Goal: Task Accomplishment & Management: Complete application form

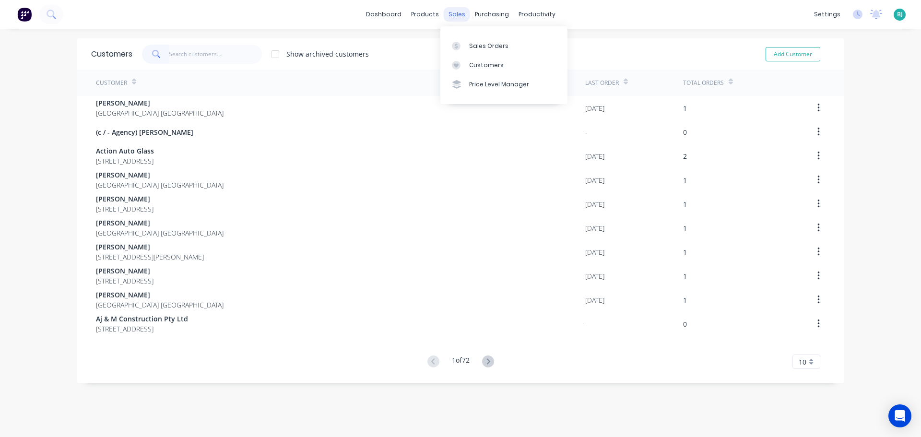
click at [458, 15] on div "sales" at bounding box center [457, 14] width 26 height 14
click at [473, 47] on div "Sales Orders" at bounding box center [488, 46] width 39 height 9
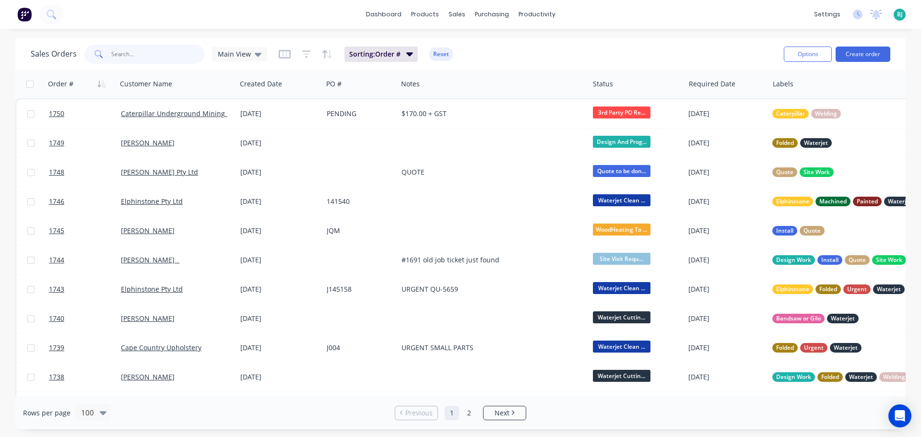
click at [161, 55] on input "text" at bounding box center [158, 54] width 94 height 19
type input "elphinstone"
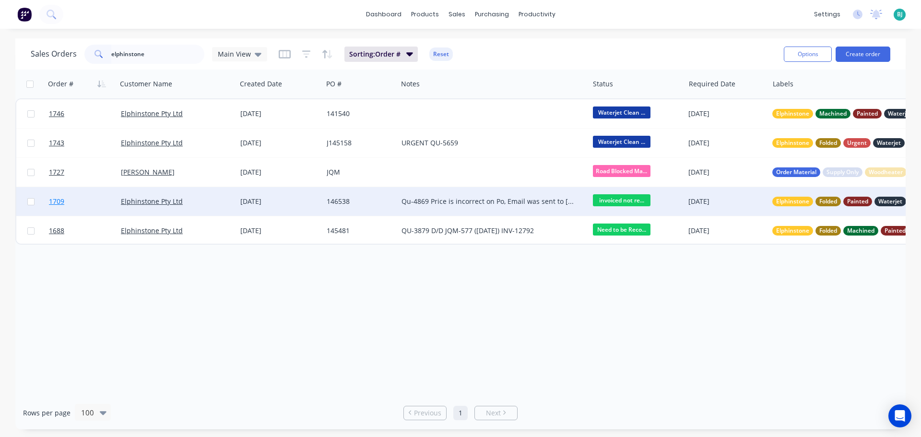
click at [96, 204] on link "1709" at bounding box center [85, 201] width 72 height 29
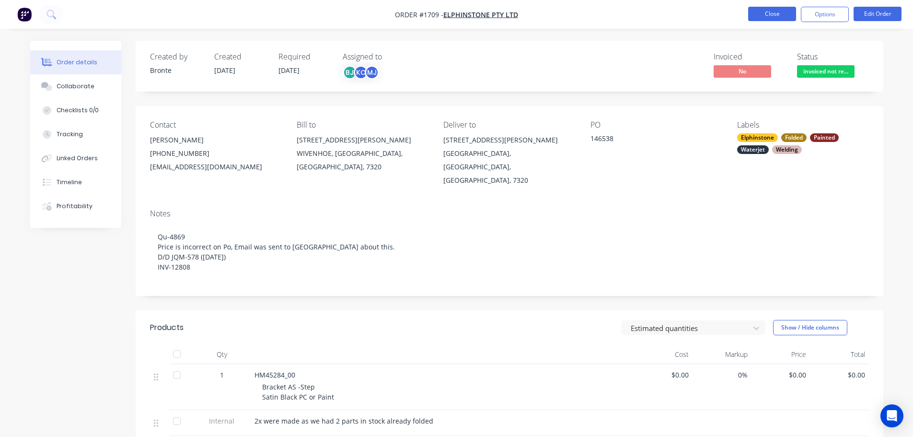
click at [762, 18] on button "Close" at bounding box center [773, 14] width 48 height 14
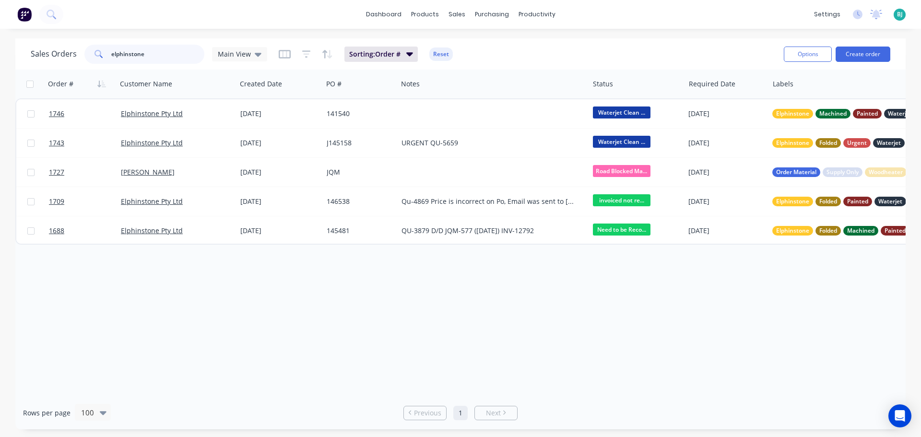
drag, startPoint x: 171, startPoint y: 63, endPoint x: 105, endPoint y: 58, distance: 66.3
click at [105, 58] on div "elphinstone" at bounding box center [144, 54] width 120 height 19
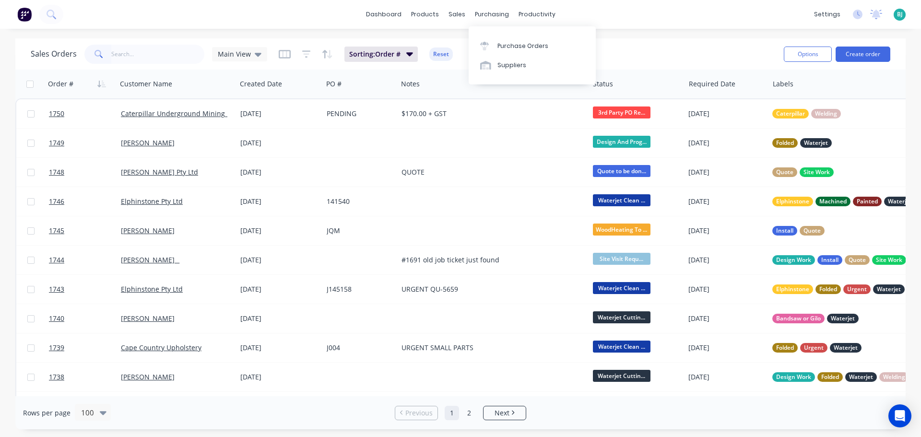
click at [644, 26] on div "dashboard products sales purchasing productivity dashboard products Product Cat…" at bounding box center [460, 14] width 921 height 29
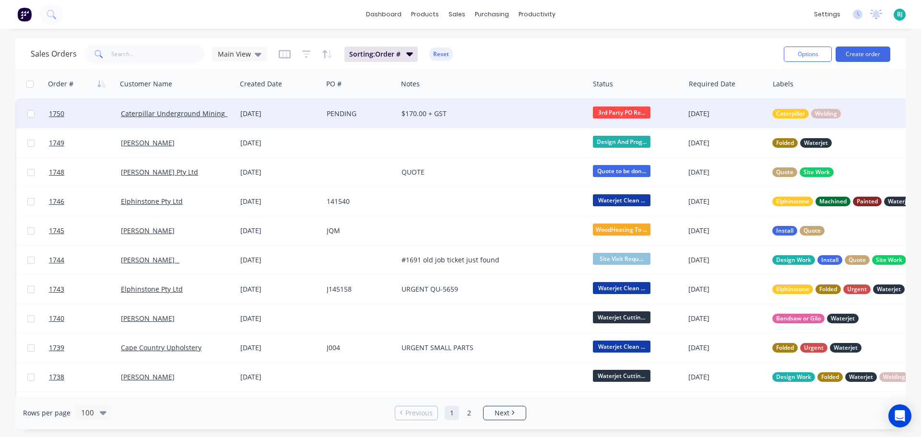
click at [475, 114] on div "$170.00 + GST" at bounding box center [488, 114] width 175 height 10
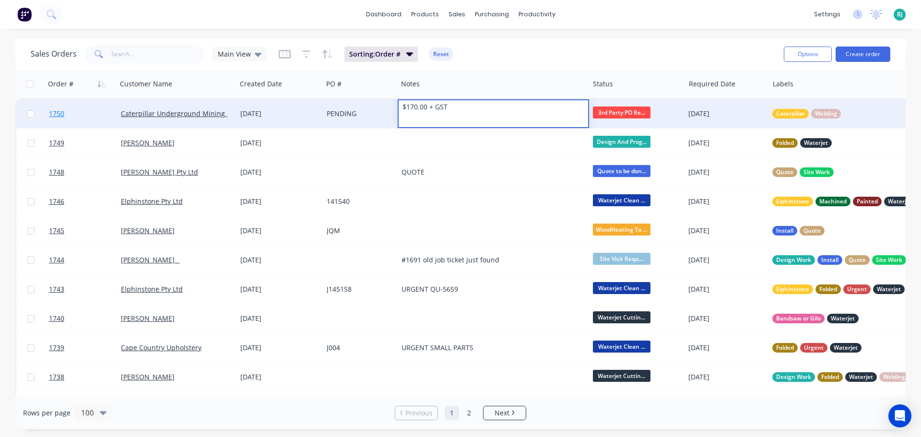
click at [91, 110] on link "1750" at bounding box center [85, 113] width 72 height 29
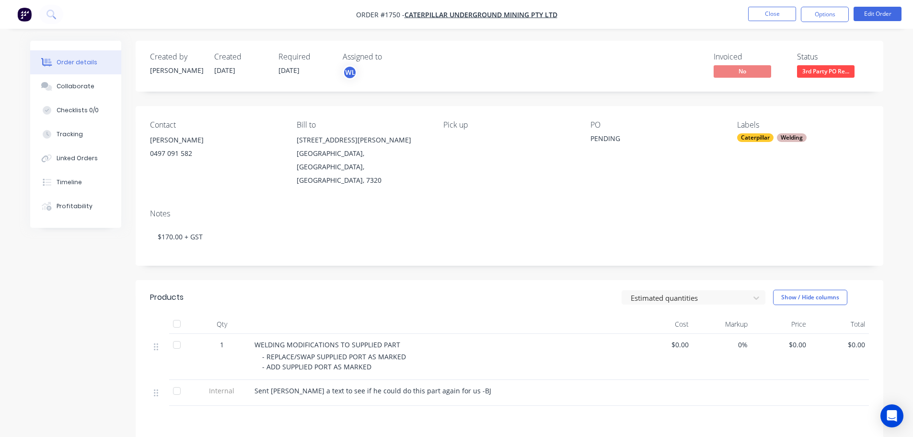
click at [831, 72] on span "3rd Party PO Re..." at bounding box center [826, 71] width 58 height 12
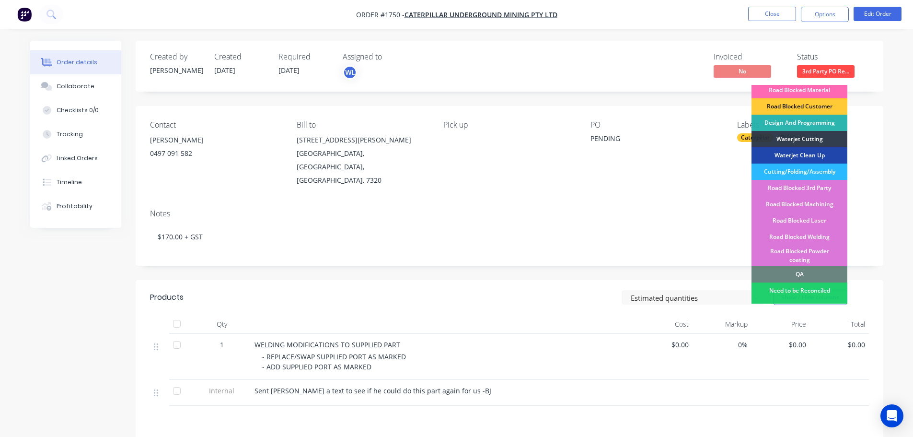
scroll to position [144, 0]
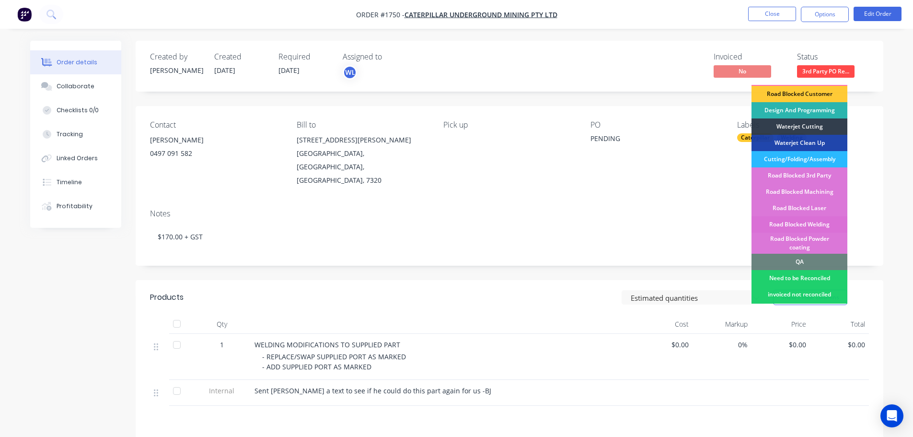
click at [822, 216] on div "Road Blocked Welding" at bounding box center [800, 224] width 96 height 16
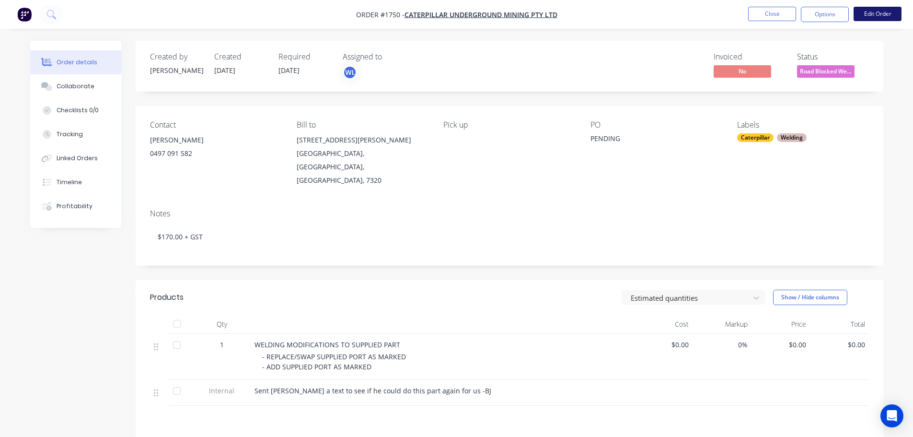
click at [889, 14] on button "Edit Order" at bounding box center [878, 14] width 48 height 14
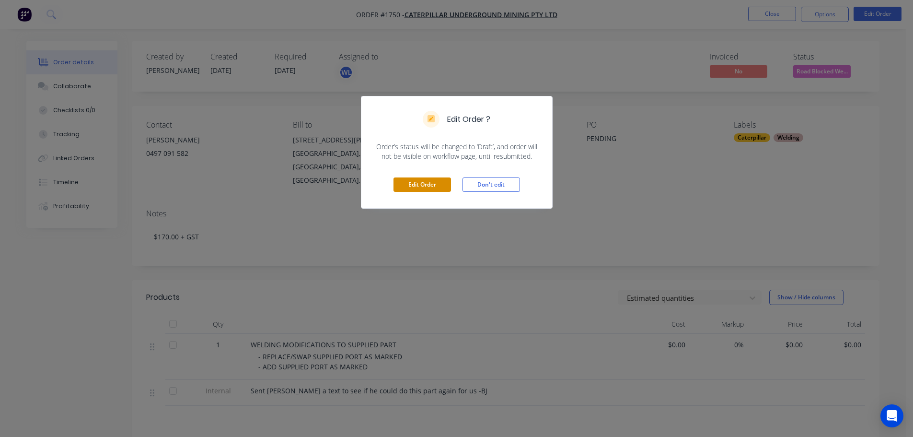
click at [436, 182] on button "Edit Order" at bounding box center [423, 184] width 58 height 14
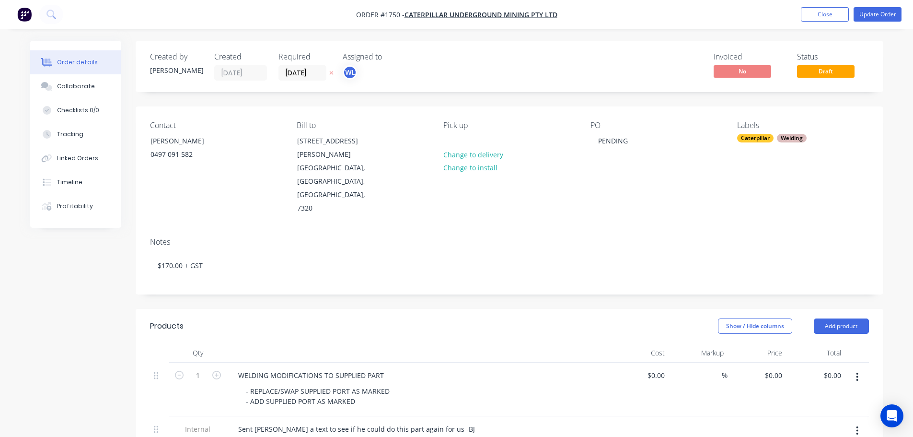
scroll to position [48, 0]
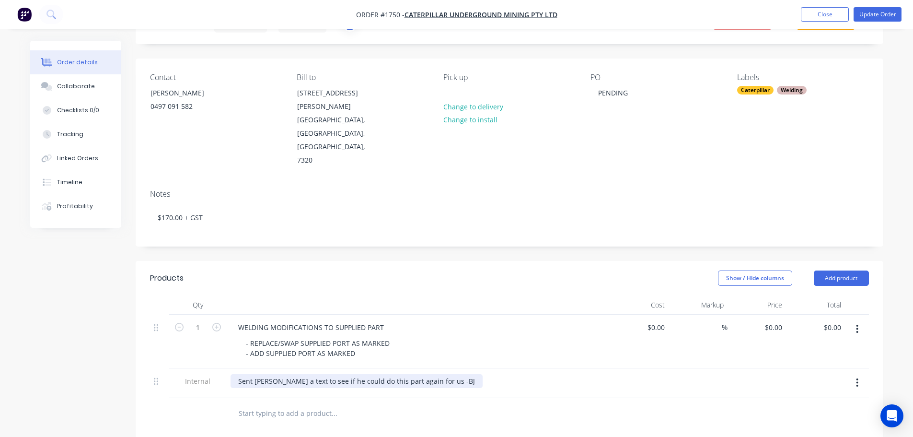
click at [432, 374] on div "Sent [PERSON_NAME] a text to see if he could do this part again for us -BJ" at bounding box center [357, 381] width 252 height 14
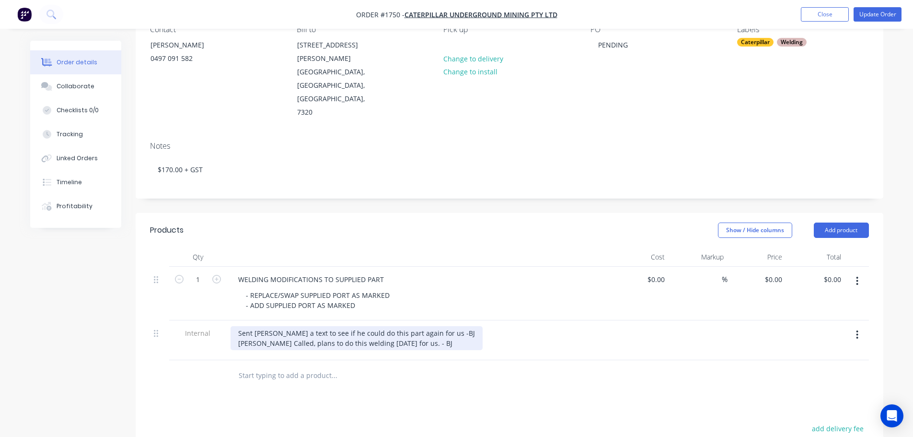
click at [421, 326] on div "Sent [PERSON_NAME] a text to see if he could do this part again for us -BJ [PER…" at bounding box center [357, 338] width 252 height 24
click at [419, 326] on div "Sent [PERSON_NAME] a text to see if he could do this part again for us -BJ [PER…" at bounding box center [357, 338] width 252 height 24
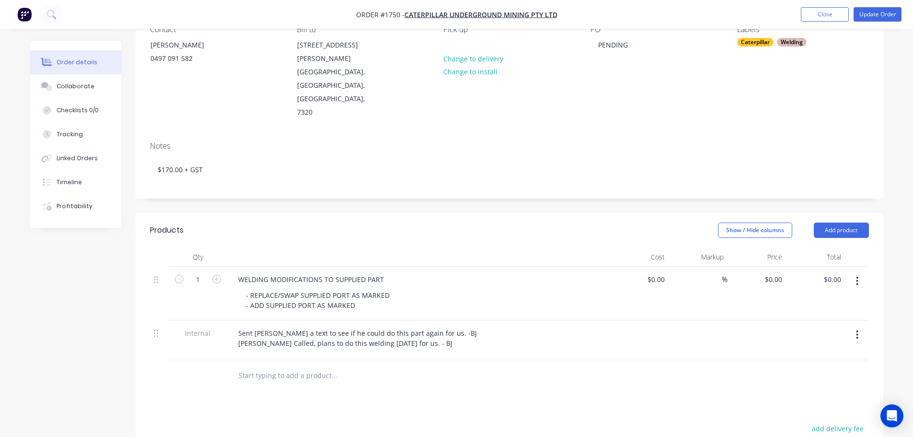
click at [483, 372] on div "Products Show / Hide columns Add product Qty Cost Markup Price Total 1 WELDING …" at bounding box center [510, 417] width 748 height 409
click at [884, 16] on button "Update Order" at bounding box center [878, 14] width 48 height 14
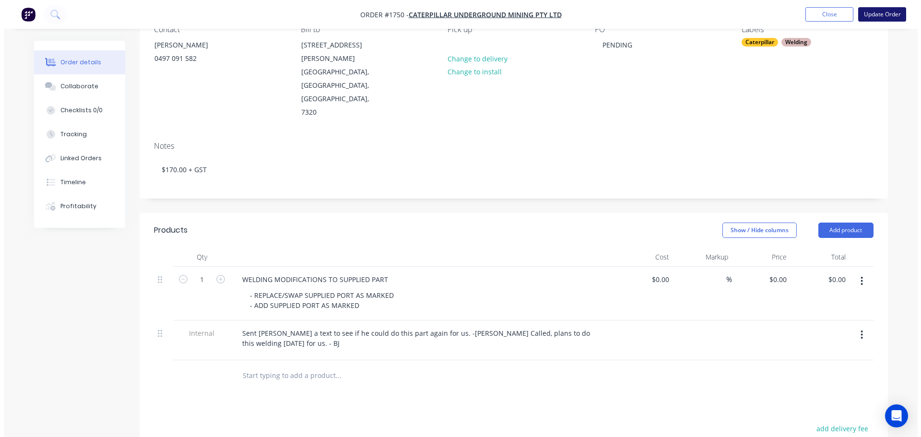
scroll to position [0, 0]
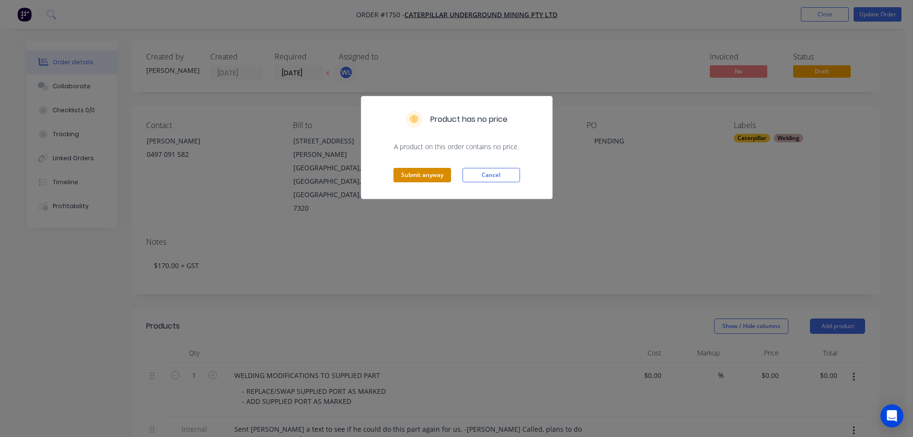
drag, startPoint x: 424, startPoint y: 170, endPoint x: 431, endPoint y: 171, distance: 7.3
click at [424, 169] on button "Submit anyway" at bounding box center [423, 175] width 58 height 14
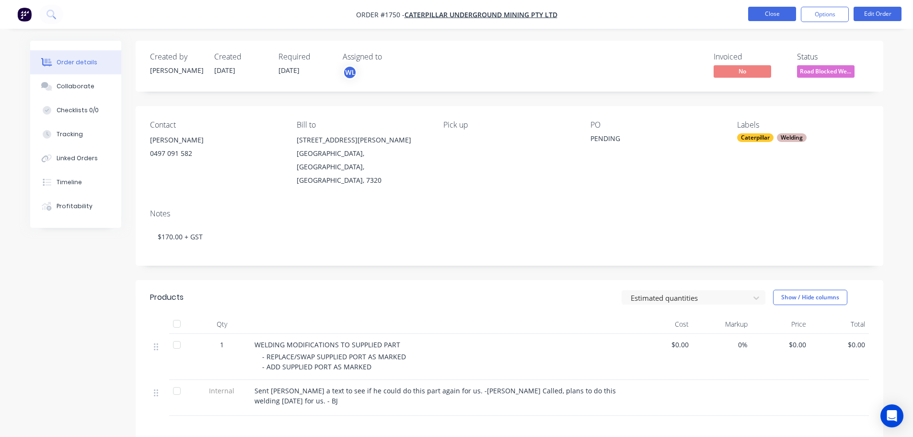
click at [773, 19] on button "Close" at bounding box center [773, 14] width 48 height 14
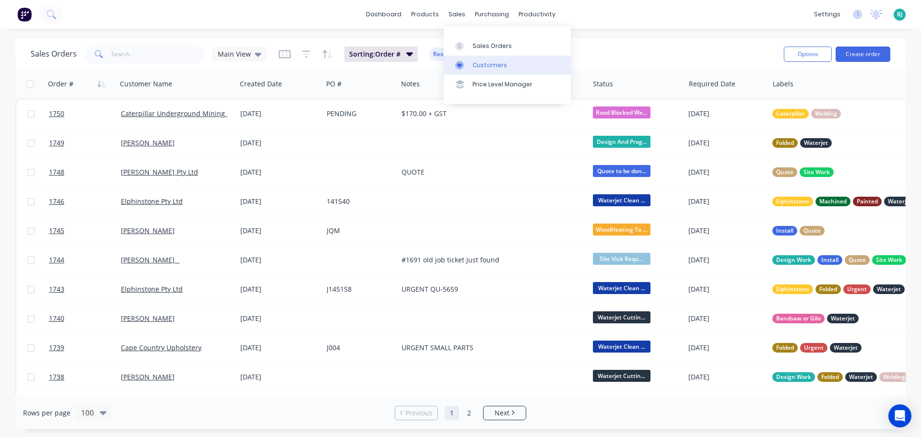
click at [472, 69] on div "Customers" at bounding box center [489, 65] width 35 height 9
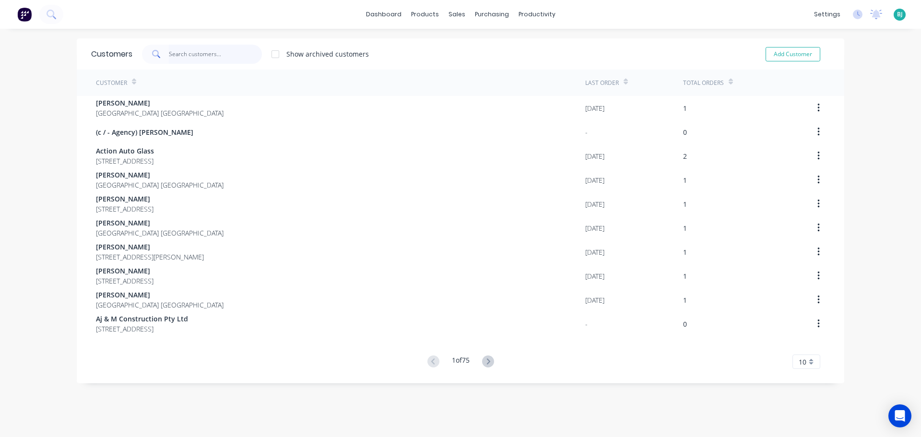
click at [211, 55] on input "text" at bounding box center [216, 54] width 94 height 19
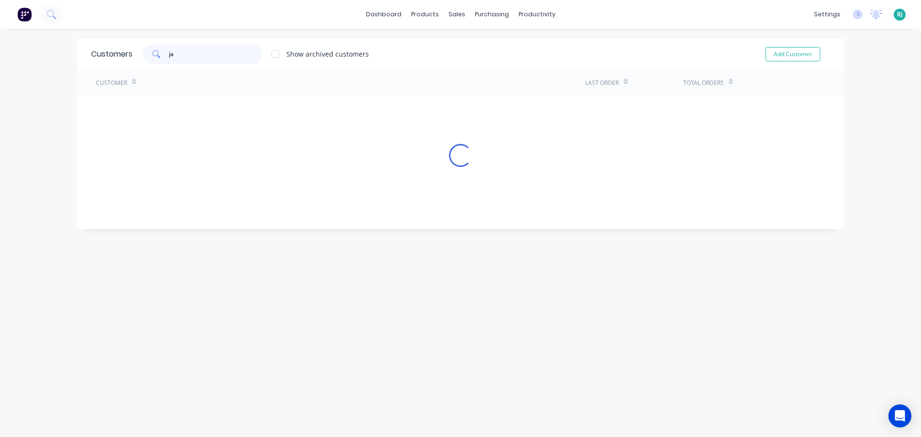
type input "j"
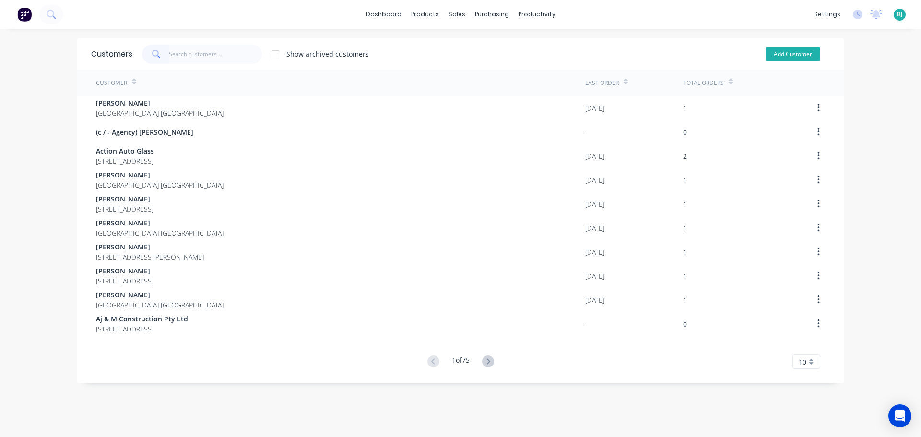
click at [791, 58] on button "Add Customer" at bounding box center [792, 54] width 55 height 14
select select "AU"
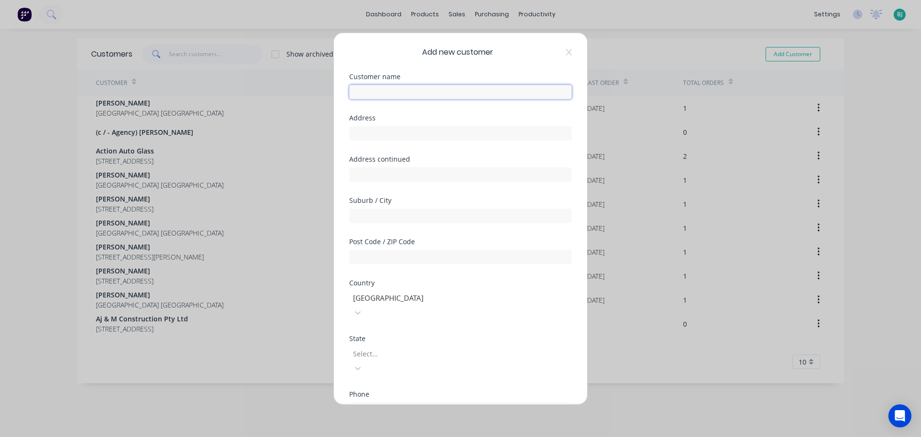
click at [421, 93] on input "text" at bounding box center [460, 91] width 222 height 14
type input "[PERSON_NAME]"
click at [403, 139] on input "text" at bounding box center [460, 133] width 222 height 14
paste input "[PERSON_NAME] TAS 7321"
click at [393, 134] on input "[PERSON_NAME] TAS 7321" at bounding box center [460, 133] width 222 height 14
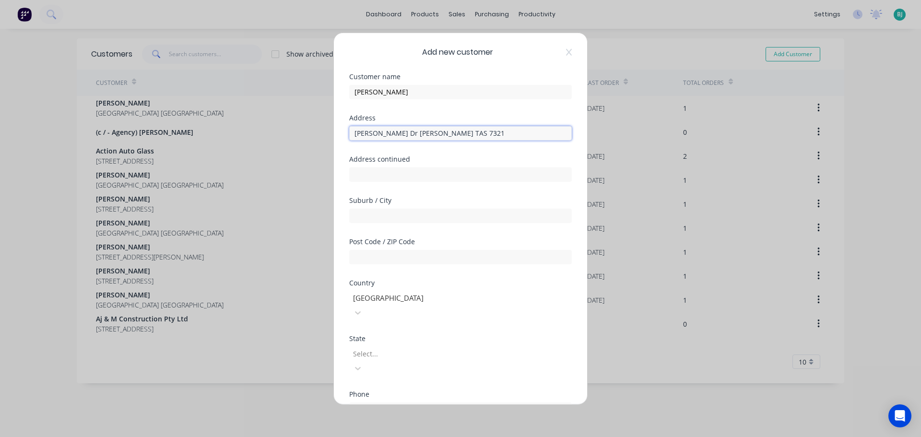
drag, startPoint x: 393, startPoint y: 134, endPoint x: 428, endPoint y: 134, distance: 34.5
click at [428, 134] on input "[PERSON_NAME] Dr [PERSON_NAME] TAS 7321" at bounding box center [460, 133] width 222 height 14
type input "[PERSON_NAME] Dr [PERSON_NAME] TAS 7321"
click at [388, 212] on input "text" at bounding box center [460, 215] width 222 height 14
paste input "[GEOGRAPHIC_DATA]"
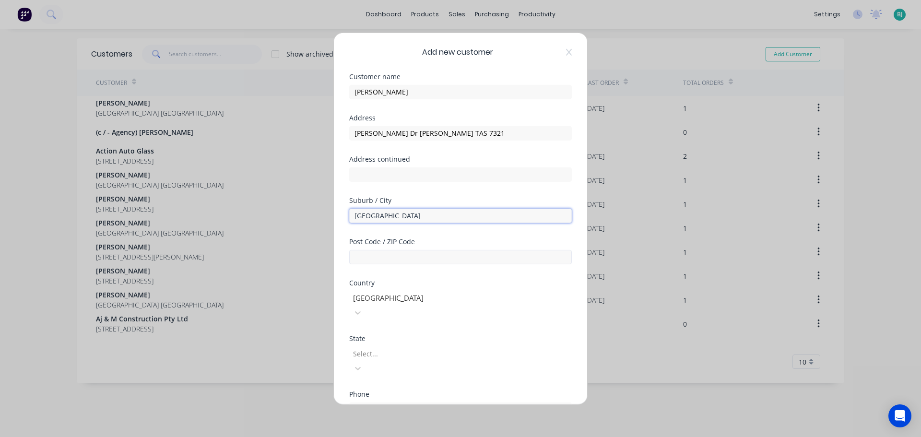
type input "[GEOGRAPHIC_DATA]"
click at [423, 254] on input "text" at bounding box center [460, 256] width 222 height 14
type input "7321"
drag, startPoint x: 472, startPoint y: 129, endPoint x: 395, endPoint y: 135, distance: 77.9
click at [395, 135] on input "[PERSON_NAME] Dr [PERSON_NAME] TAS 7321" at bounding box center [460, 133] width 222 height 14
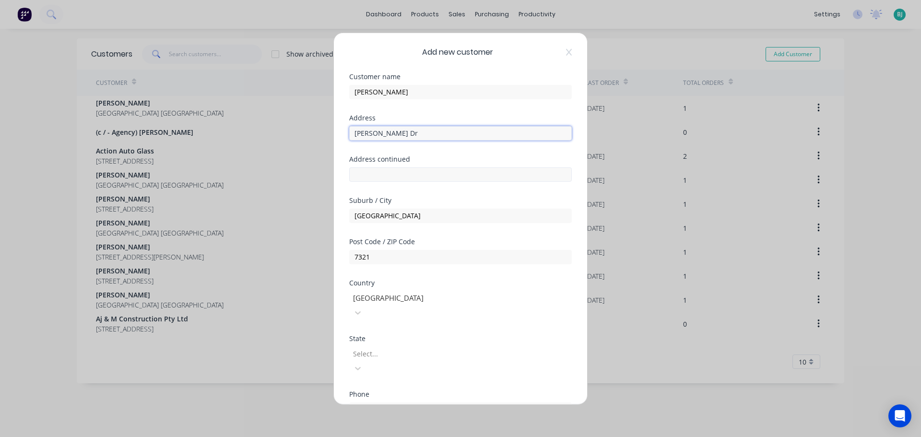
type input "[PERSON_NAME] Dr"
click at [399, 178] on input "text" at bounding box center [460, 174] width 222 height 14
click at [400, 348] on div at bounding box center [421, 354] width 138 height 12
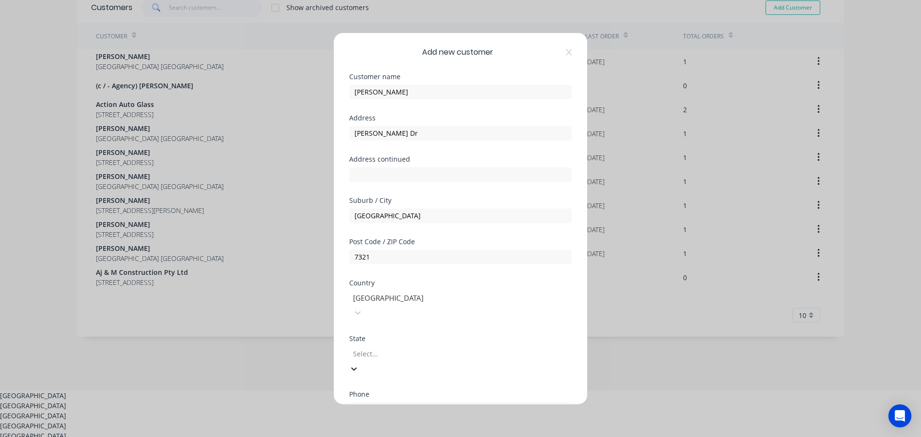
scroll to position [16, 0]
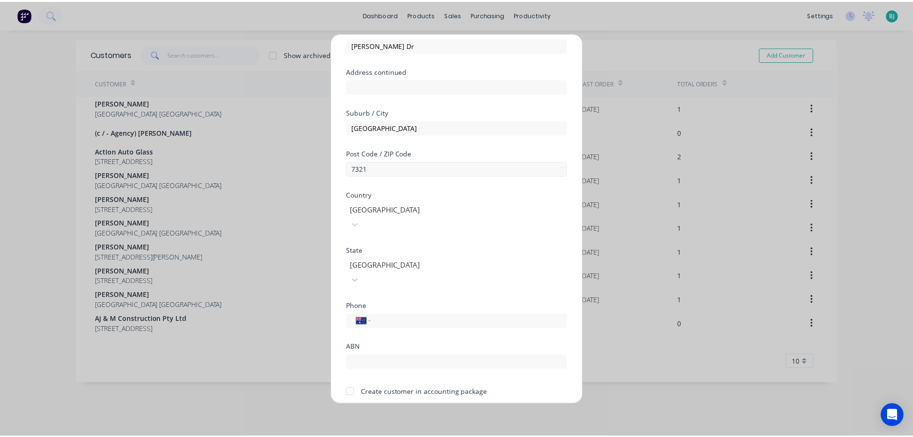
scroll to position [97, 0]
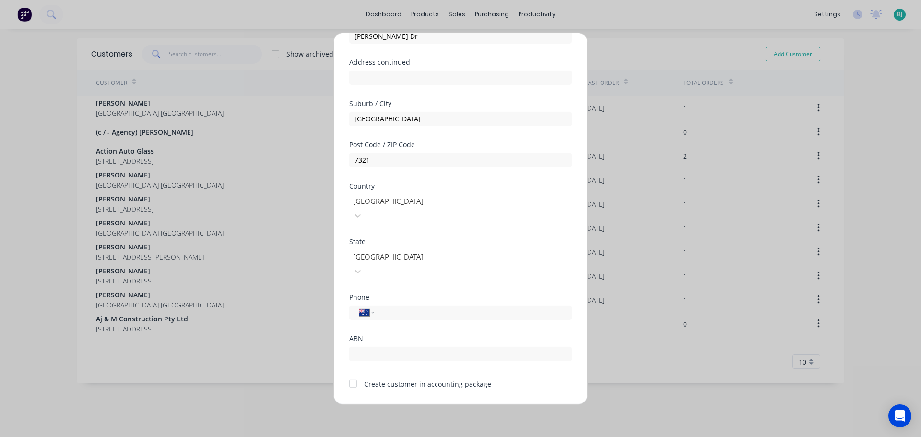
click at [443, 293] on div "Phone International [GEOGRAPHIC_DATA] [GEOGRAPHIC_DATA] [GEOGRAPHIC_DATA] [GEOG…" at bounding box center [460, 313] width 222 height 41
click at [445, 307] on input "tel" at bounding box center [471, 312] width 181 height 11
type input "0429 552 336"
click at [432, 404] on button "Save" at bounding box center [430, 411] width 53 height 15
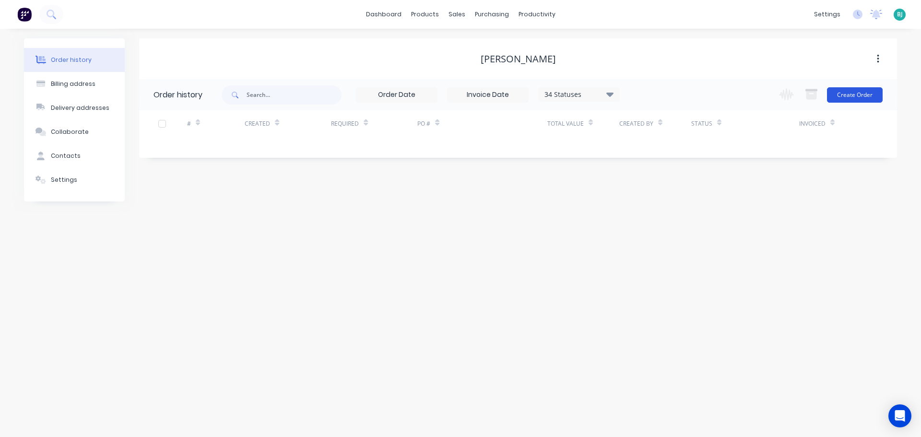
click at [869, 94] on button "Create Order" at bounding box center [855, 94] width 56 height 15
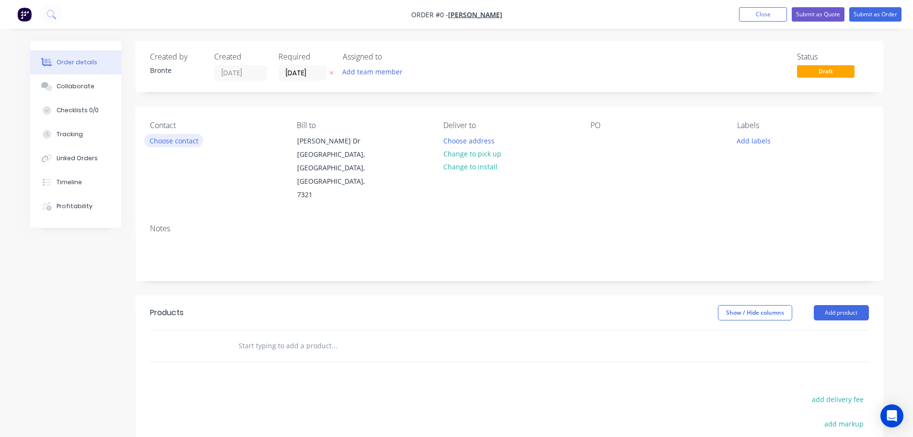
click at [198, 143] on button "Choose contact" at bounding box center [173, 140] width 59 height 13
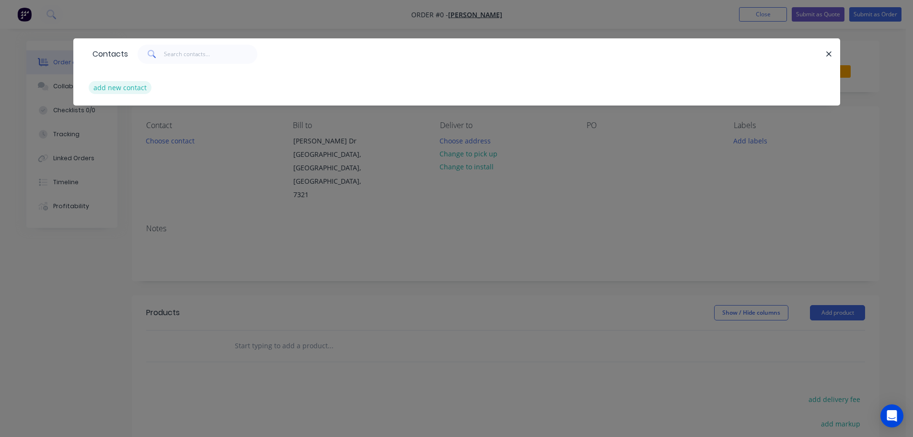
click at [127, 89] on button "add new contact" at bounding box center [120, 87] width 63 height 13
select select "AU"
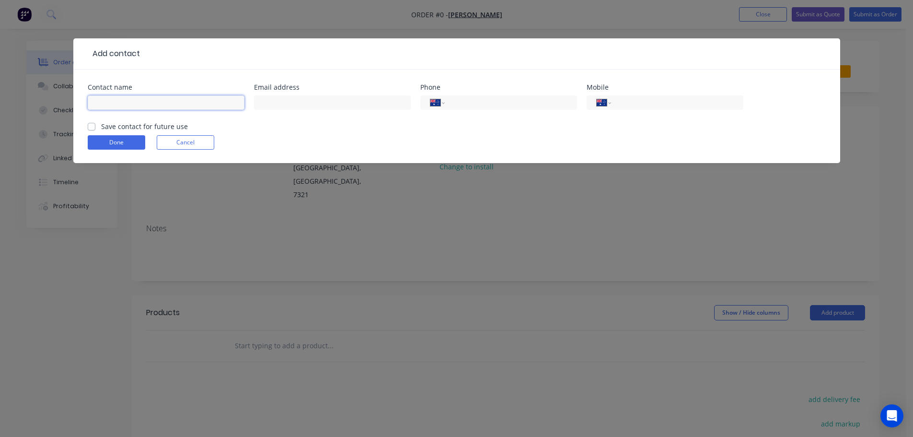
click at [150, 108] on input "text" at bounding box center [166, 102] width 157 height 14
type input "[PERSON_NAME]"
click at [629, 96] on div "International [GEOGRAPHIC_DATA] [GEOGRAPHIC_DATA] [GEOGRAPHIC_DATA] [GEOGRAPHIC…" at bounding box center [665, 102] width 157 height 14
click at [632, 100] on input "tel" at bounding box center [675, 102] width 115 height 11
type input "0429 552 336"
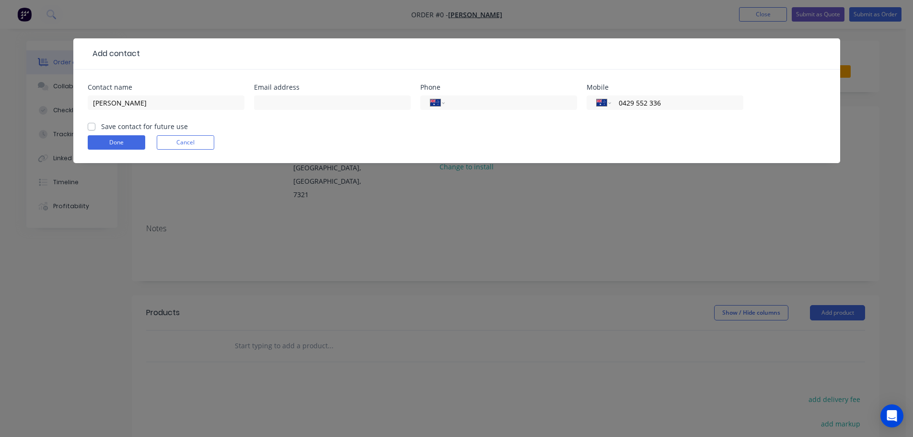
click at [101, 126] on label "Save contact for future use" at bounding box center [144, 126] width 87 height 10
click at [94, 126] on input "Save contact for future use" at bounding box center [92, 125] width 8 height 9
checkbox input "true"
click at [122, 152] on form "Contact name [PERSON_NAME] Email address Phone International [GEOGRAPHIC_DATA] …" at bounding box center [457, 123] width 738 height 79
click at [125, 143] on button "Done" at bounding box center [117, 142] width 58 height 14
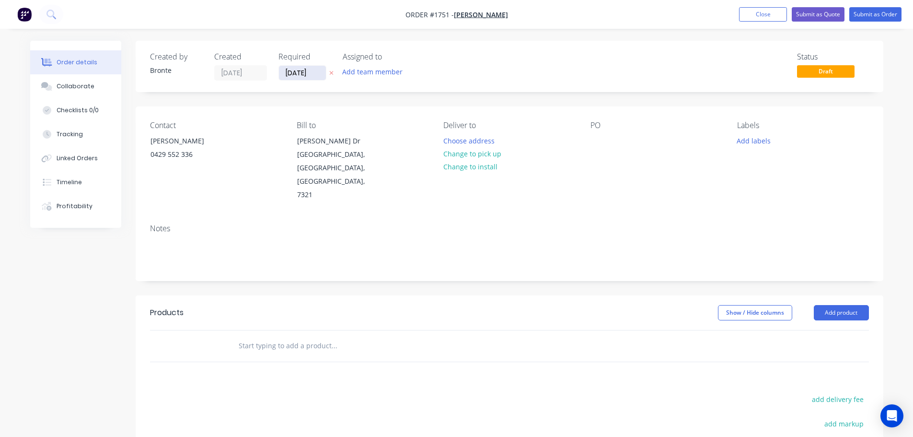
click at [314, 74] on input "[DATE]" at bounding box center [302, 73] width 47 height 14
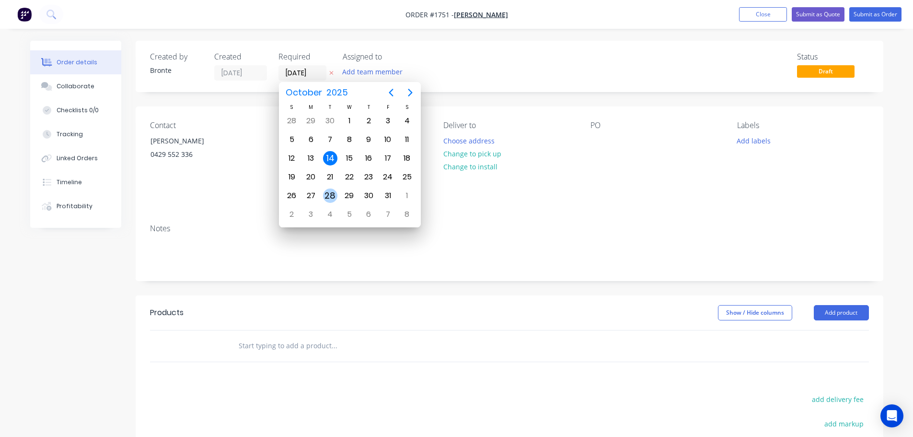
click at [333, 191] on div "28" at bounding box center [330, 195] width 14 height 14
type input "[DATE]"
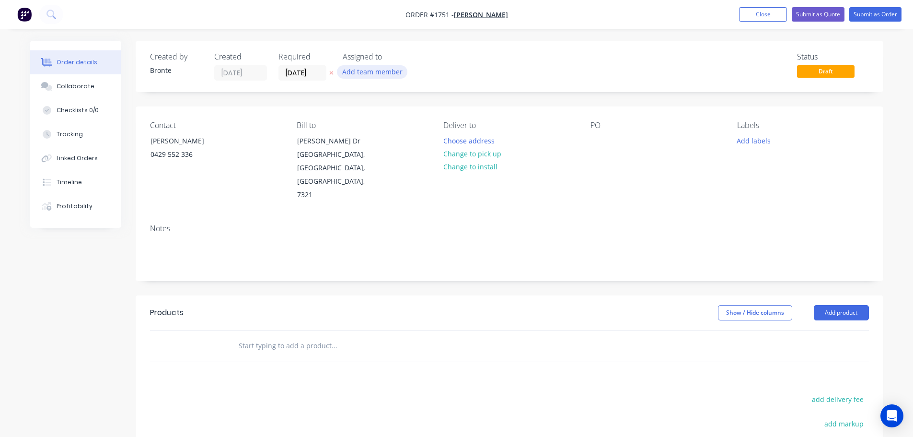
click at [389, 69] on button "Add team member" at bounding box center [372, 71] width 70 height 13
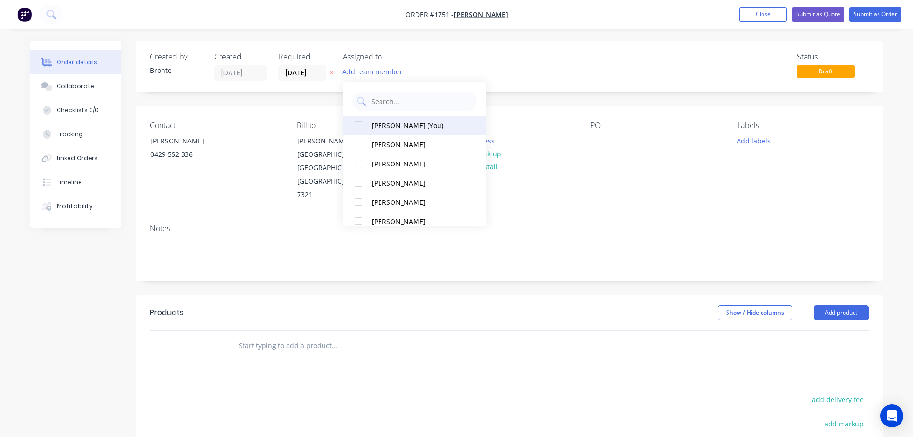
click at [358, 128] on div at bounding box center [358, 125] width 19 height 19
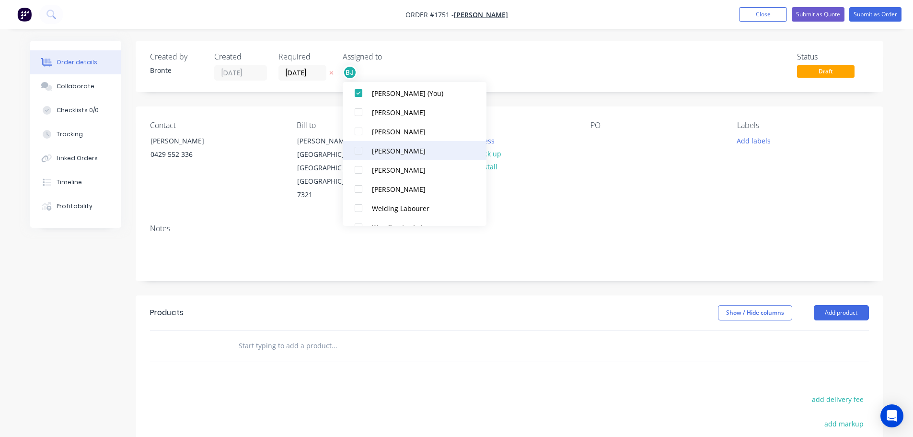
scroll to position [48, 0]
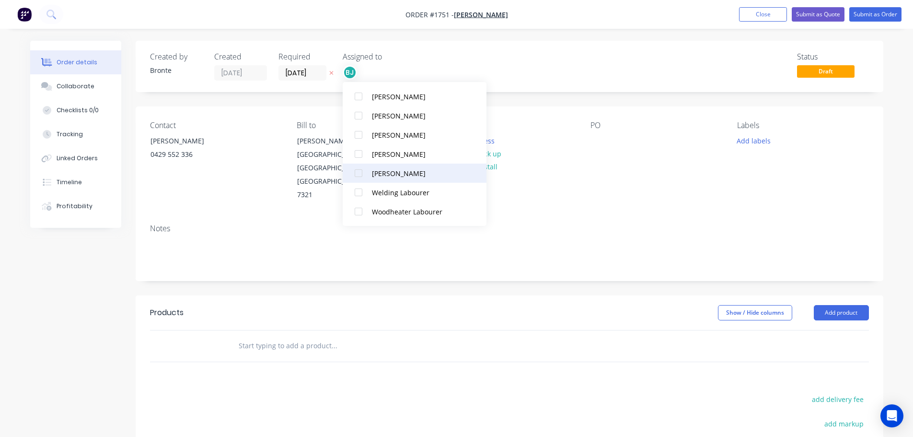
click at [362, 174] on div at bounding box center [358, 173] width 19 height 19
click at [363, 191] on div at bounding box center [358, 192] width 19 height 19
drag, startPoint x: 565, startPoint y: 77, endPoint x: 571, endPoint y: 77, distance: 6.2
click at [565, 77] on div "Status Draft" at bounding box center [654, 66] width 431 height 28
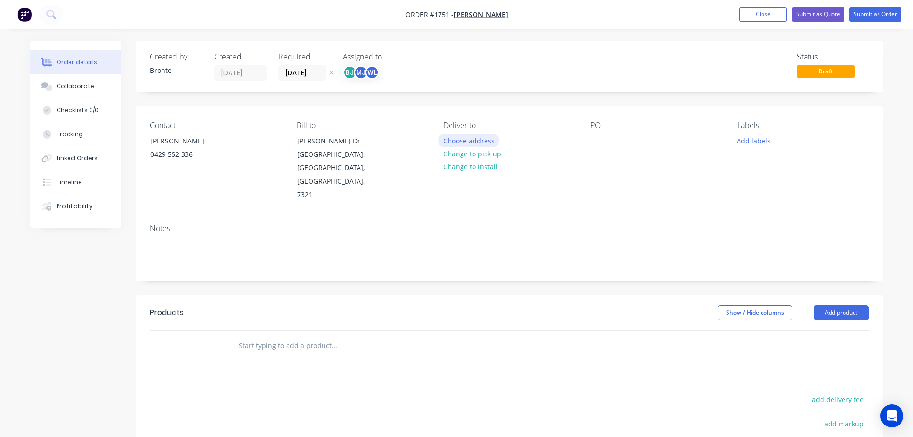
click at [491, 139] on button "Choose address" at bounding box center [468, 140] width 61 height 13
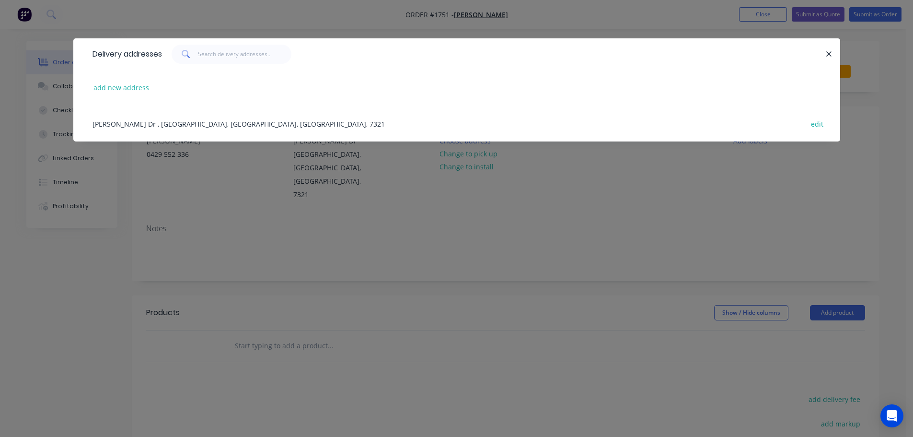
click at [287, 123] on div "[PERSON_NAME] Dr , [GEOGRAPHIC_DATA], [GEOGRAPHIC_DATA], [GEOGRAPHIC_DATA], 732…" at bounding box center [457, 123] width 738 height 36
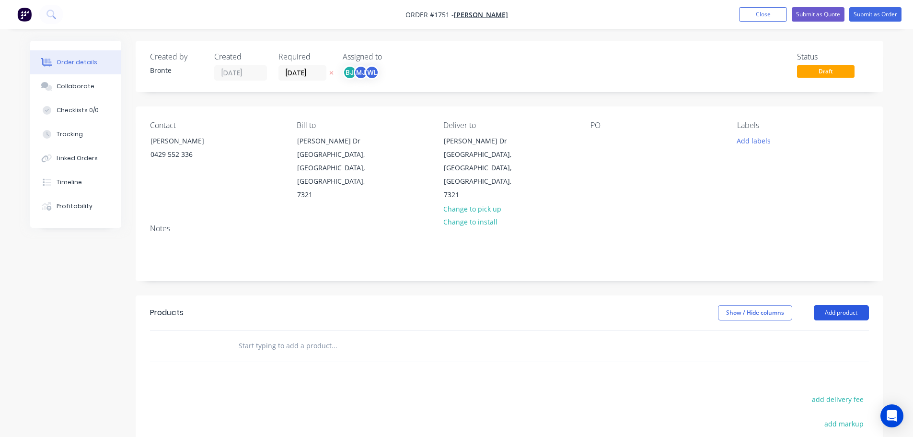
click at [847, 305] on button "Add product" at bounding box center [841, 312] width 55 height 15
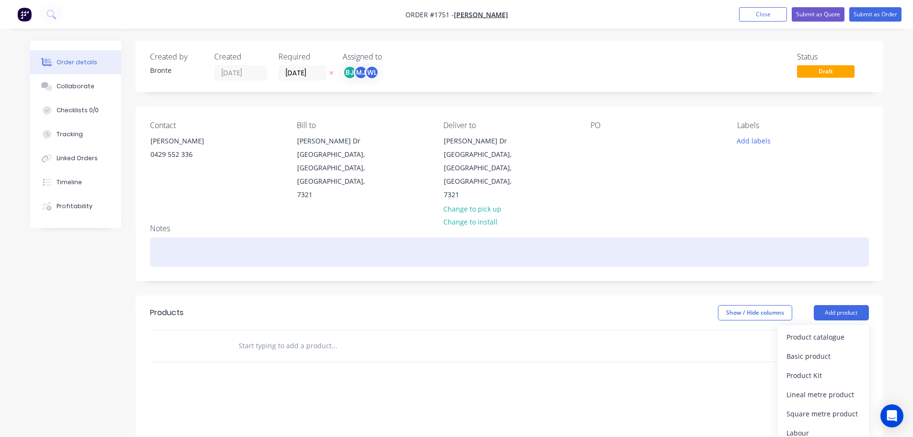
click at [391, 237] on div at bounding box center [509, 251] width 719 height 29
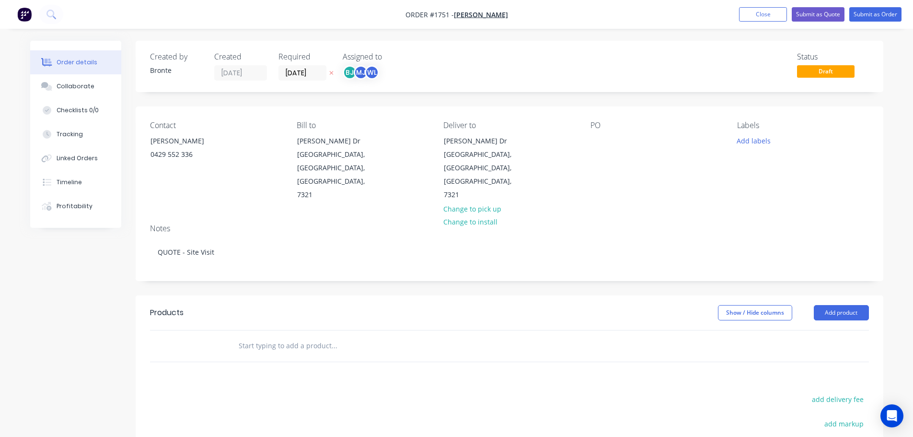
drag, startPoint x: 489, startPoint y: 278, endPoint x: 844, endPoint y: 298, distance: 355.4
click at [494, 305] on div "Show / Hide columns Add product" at bounding box center [586, 312] width 566 height 15
click at [847, 305] on button "Add product" at bounding box center [841, 312] width 55 height 15
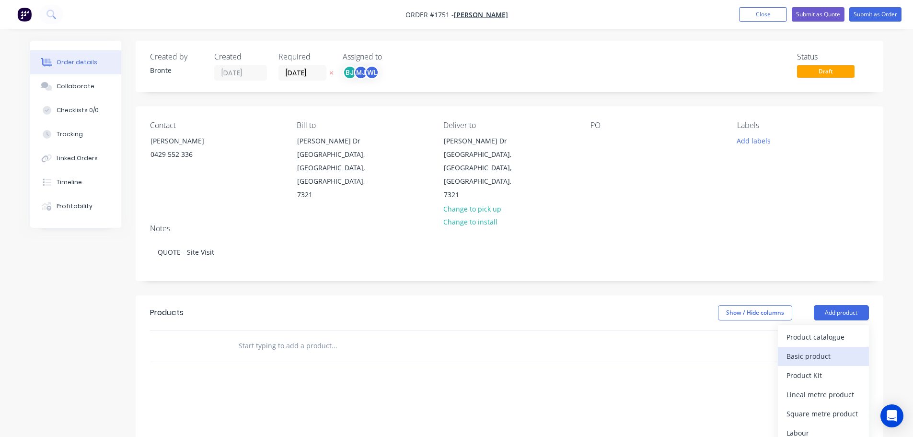
click at [840, 349] on div "Basic product" at bounding box center [824, 356] width 74 height 14
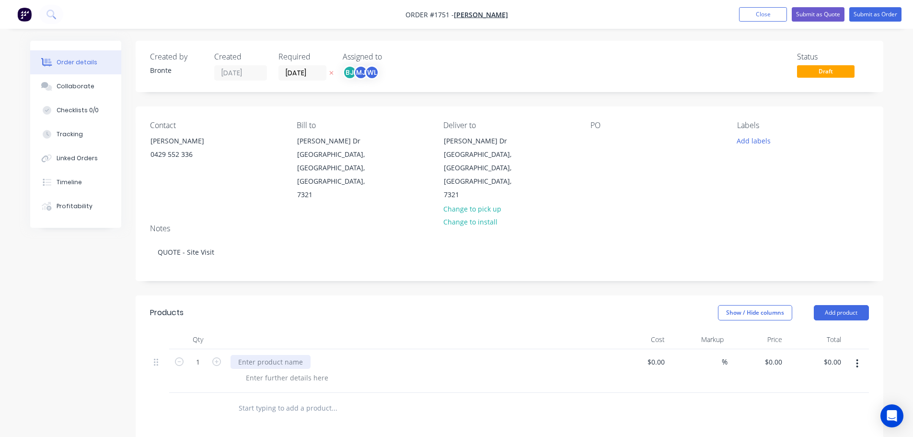
click at [264, 355] on div at bounding box center [271, 362] width 80 height 14
drag, startPoint x: 329, startPoint y: 283, endPoint x: 324, endPoint y: 312, distance: 29.3
click at [329, 305] on div "Show / Hide columns Add product" at bounding box center [586, 312] width 566 height 15
click at [320, 355] on div "QUOTE - Gate fabrication" at bounding box center [279, 362] width 96 height 14
click at [354, 295] on header "Products Show / Hide columns Add product" at bounding box center [510, 312] width 748 height 35
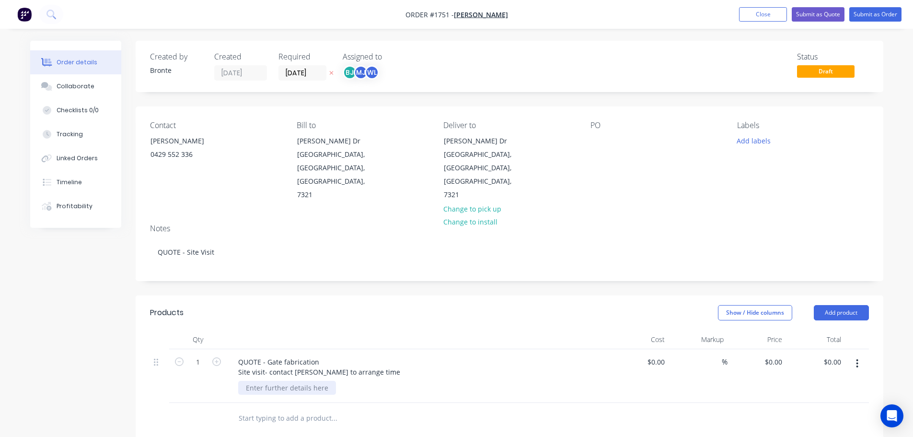
click at [305, 381] on div at bounding box center [287, 388] width 98 height 14
click at [445, 305] on div "Show / Hide columns Add product" at bounding box center [586, 312] width 566 height 15
click at [759, 143] on button "Add labels" at bounding box center [754, 140] width 44 height 13
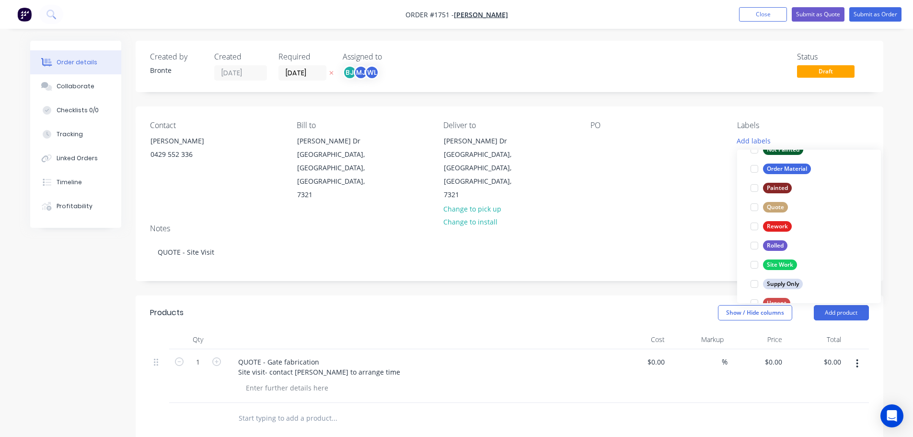
scroll to position [316, 0]
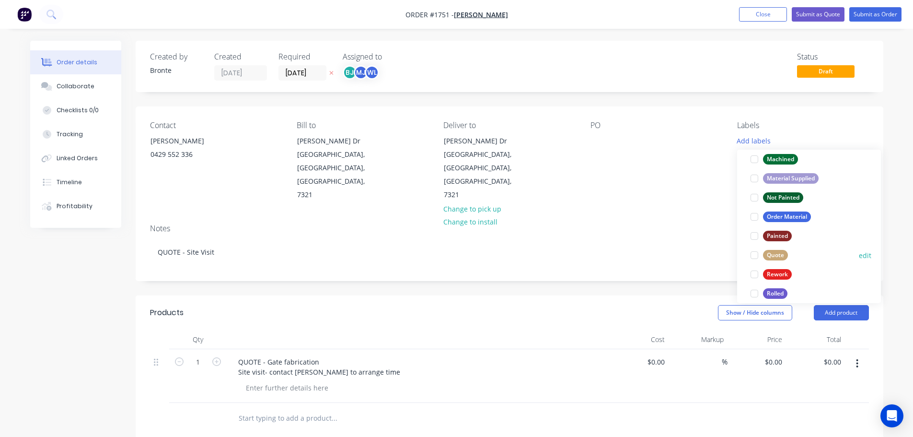
click at [753, 254] on div at bounding box center [754, 255] width 19 height 19
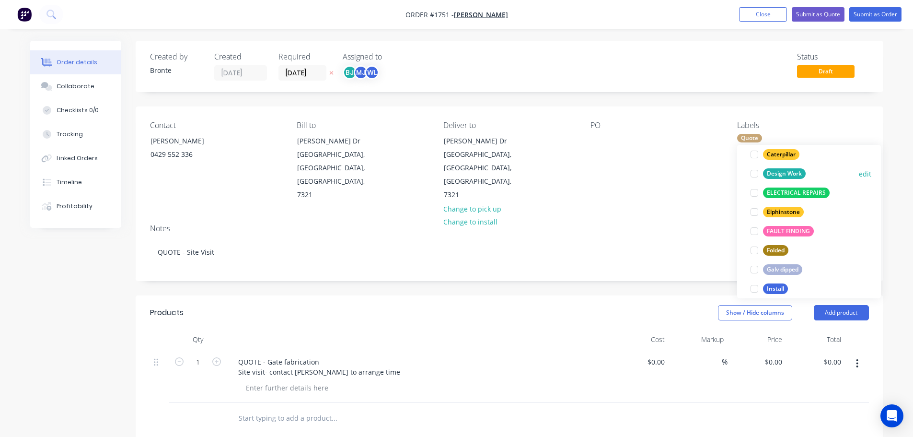
click at [755, 173] on div at bounding box center [754, 173] width 19 height 19
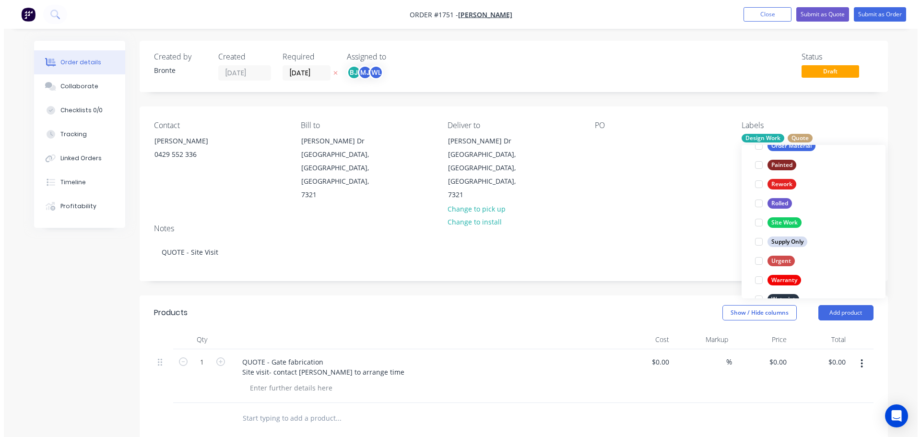
scroll to position [460, 0]
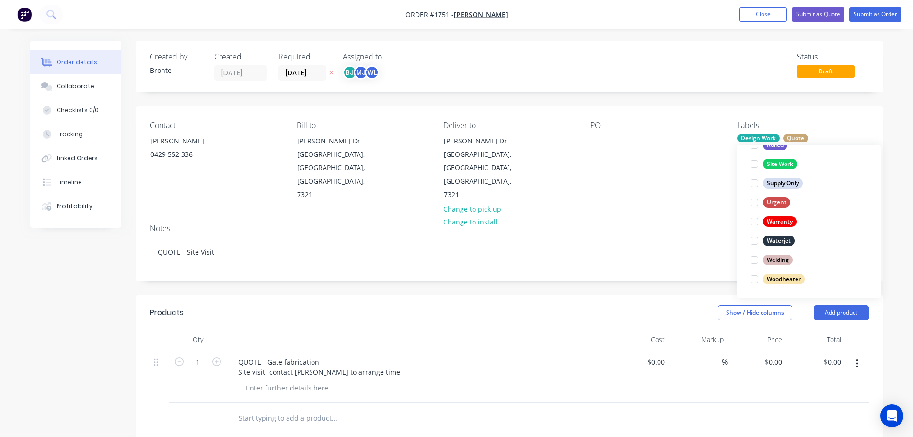
click at [894, 195] on div "Order details Collaborate Checklists 0/0 Tracking Linked Orders Timeline Profit…" at bounding box center [456, 339] width 913 height 679
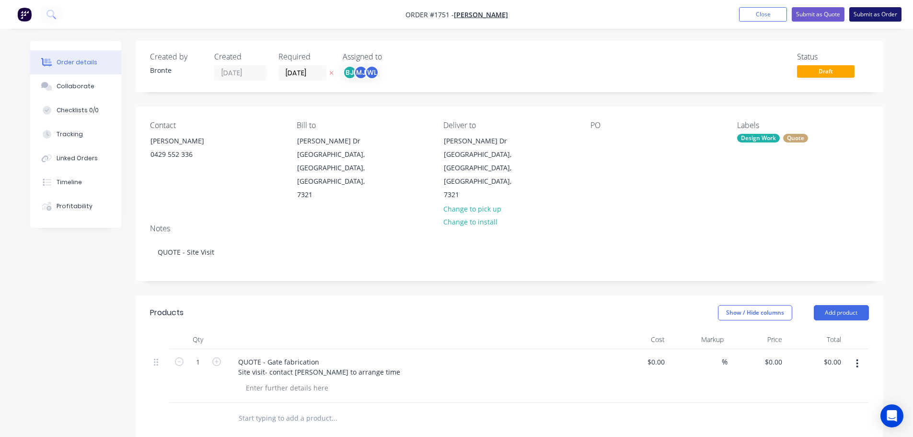
click at [884, 14] on button "Submit as Order" at bounding box center [876, 14] width 52 height 14
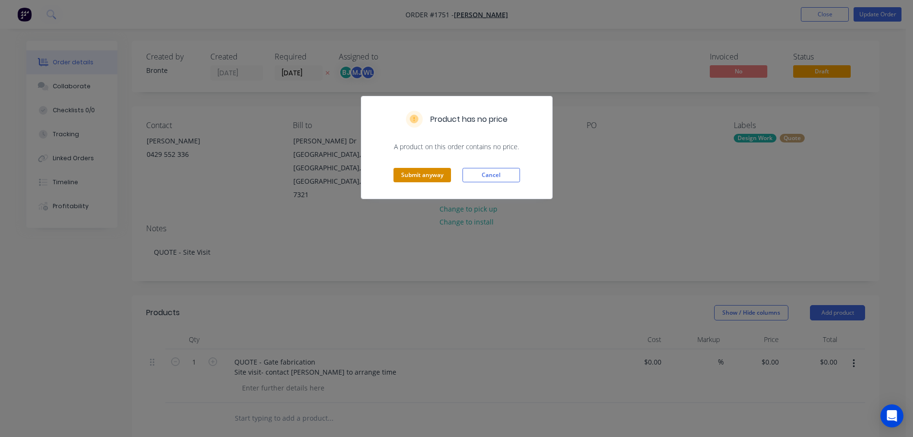
click at [426, 174] on button "Submit anyway" at bounding box center [423, 175] width 58 height 14
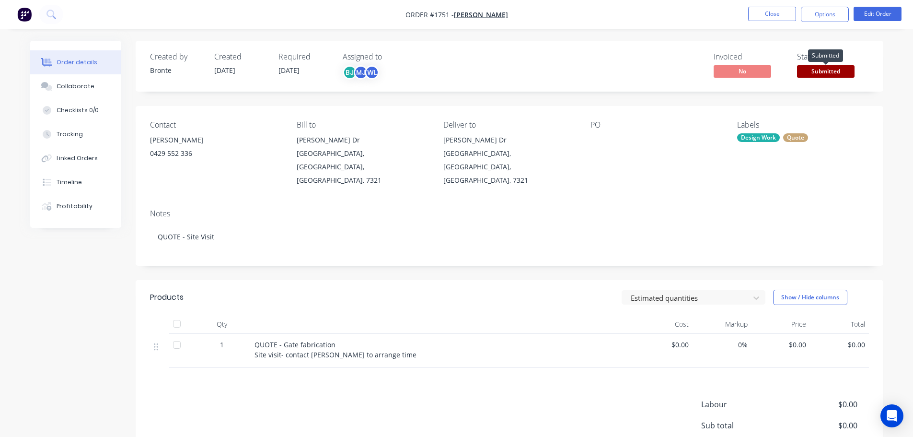
click at [824, 67] on span "Submitted" at bounding box center [826, 71] width 58 height 12
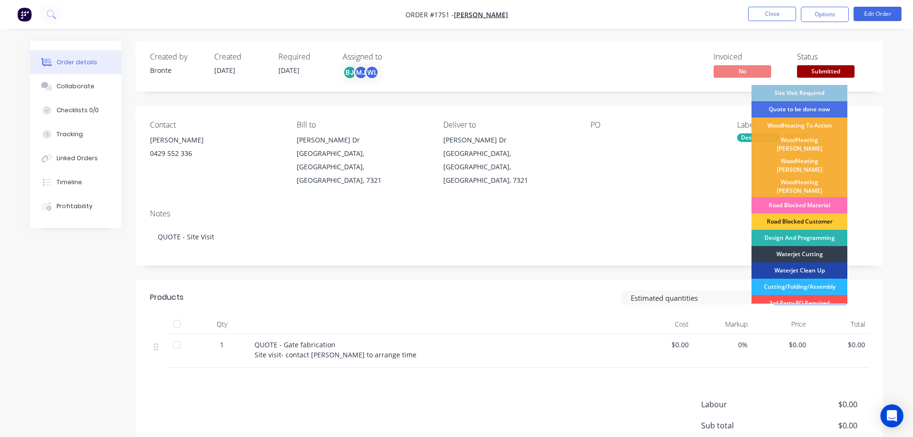
click at [816, 97] on div "Site Visit Required" at bounding box center [800, 93] width 96 height 16
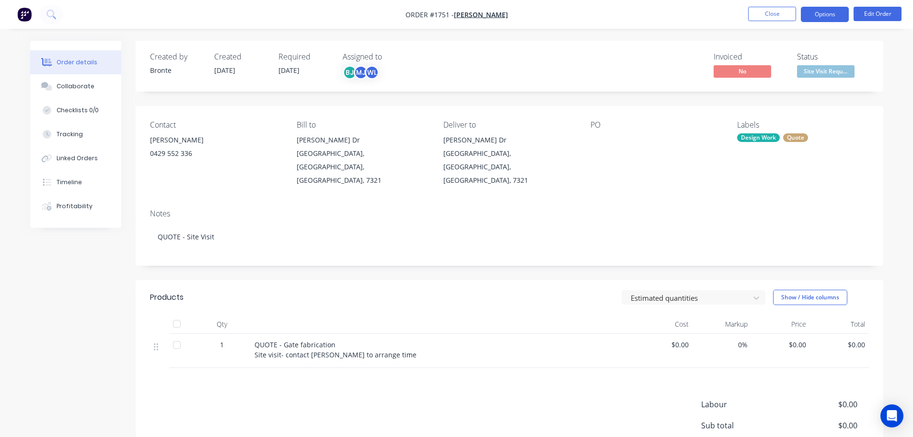
click at [831, 13] on button "Options" at bounding box center [825, 14] width 48 height 15
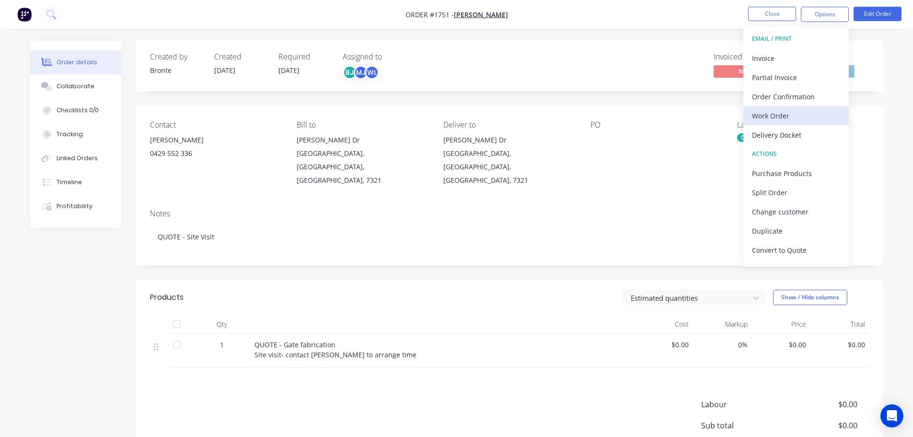
click at [781, 114] on div "Work Order" at bounding box center [796, 116] width 88 height 14
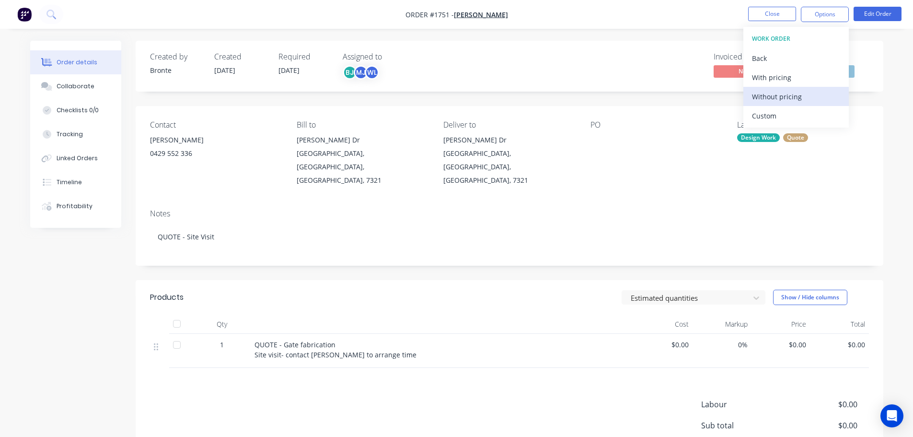
click at [796, 100] on div "Without pricing" at bounding box center [796, 97] width 88 height 14
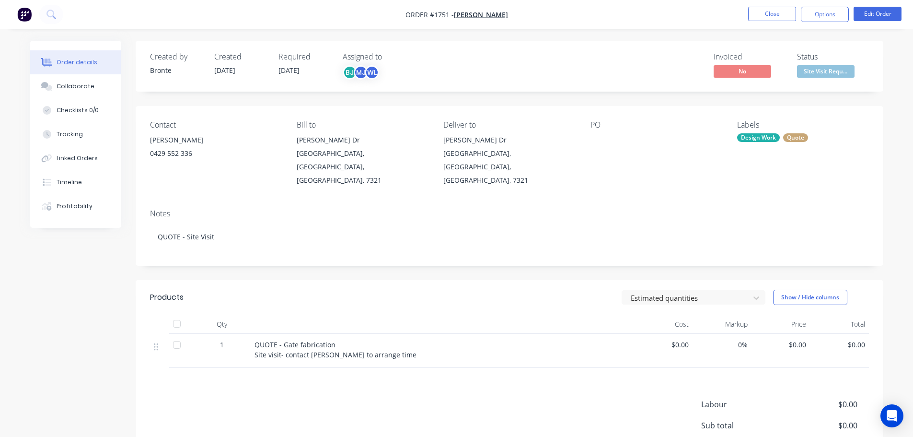
drag, startPoint x: 714, startPoint y: 12, endPoint x: 724, endPoint y: 12, distance: 10.1
click at [714, 12] on nav "Order #1751 - [PERSON_NAME] Close Options Edit Order" at bounding box center [456, 14] width 913 height 29
click at [757, 15] on button "Close" at bounding box center [773, 14] width 48 height 14
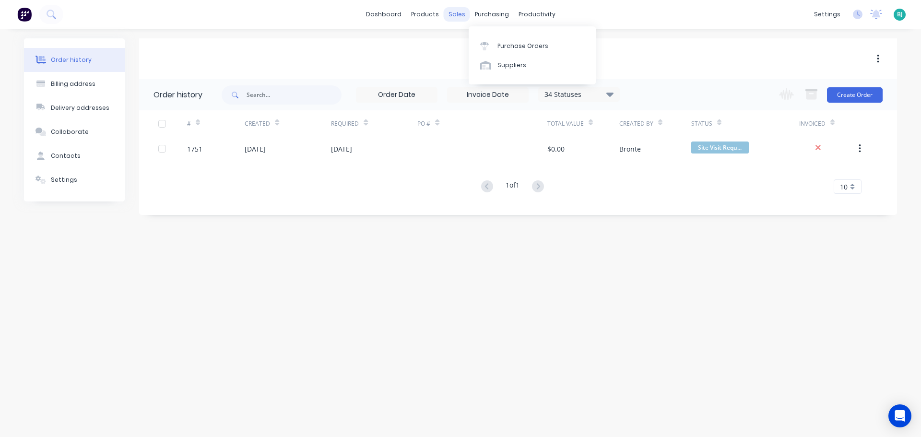
click at [467, 12] on div "sales" at bounding box center [457, 14] width 26 height 14
click at [476, 39] on link "Sales Orders" at bounding box center [507, 45] width 127 height 19
